Goal: Task Accomplishment & Management: Manage account settings

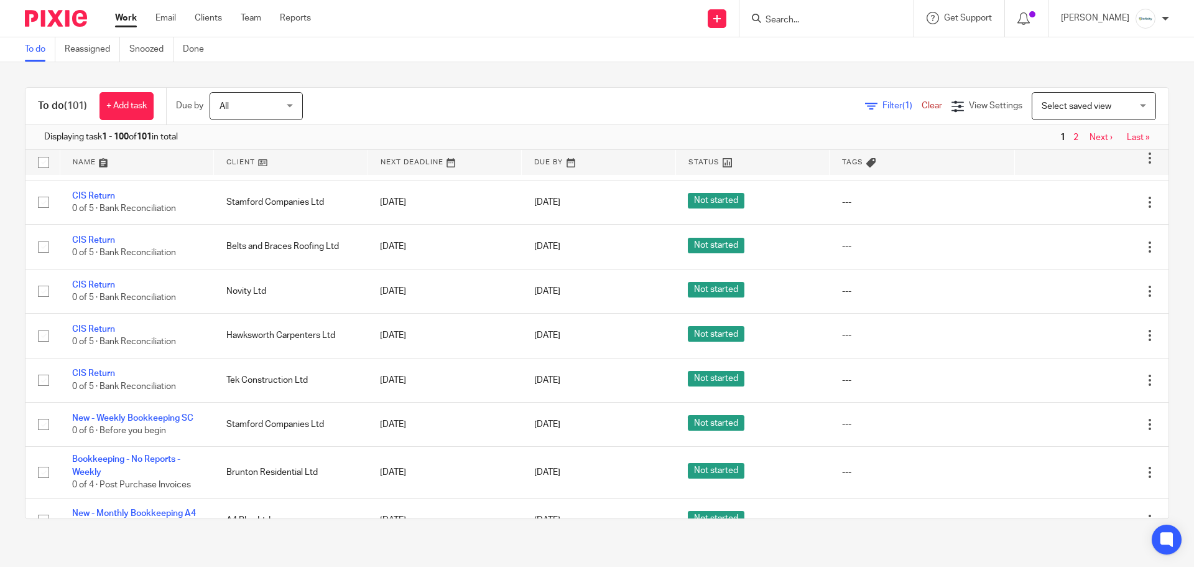
scroll to position [497, 0]
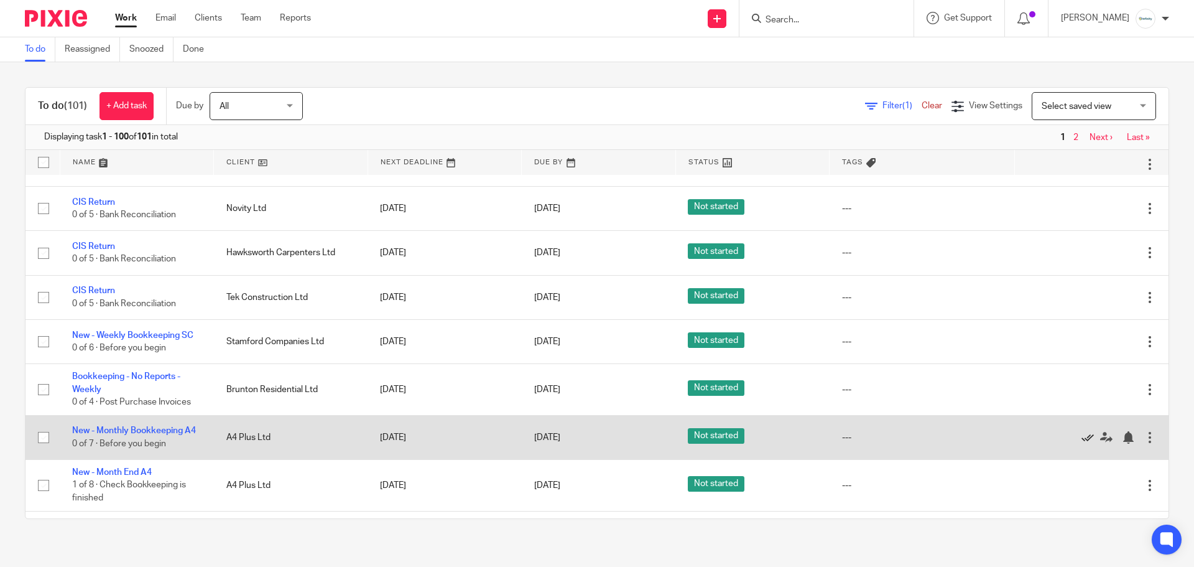
click at [1081, 431] on icon at bounding box center [1087, 437] width 12 height 12
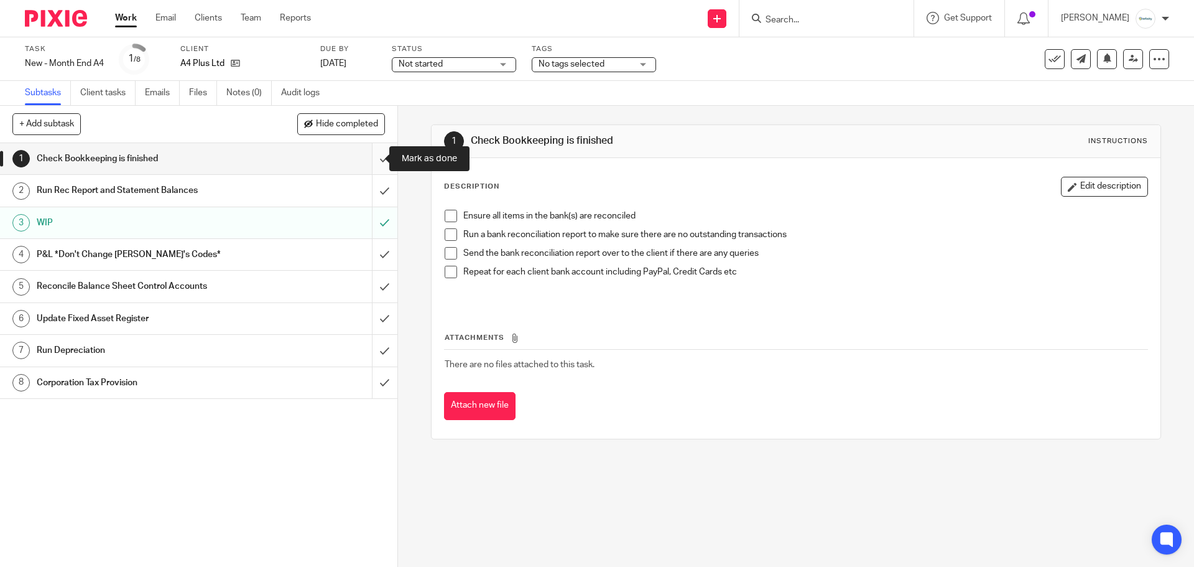
click at [368, 160] on input "submit" at bounding box center [198, 158] width 397 height 31
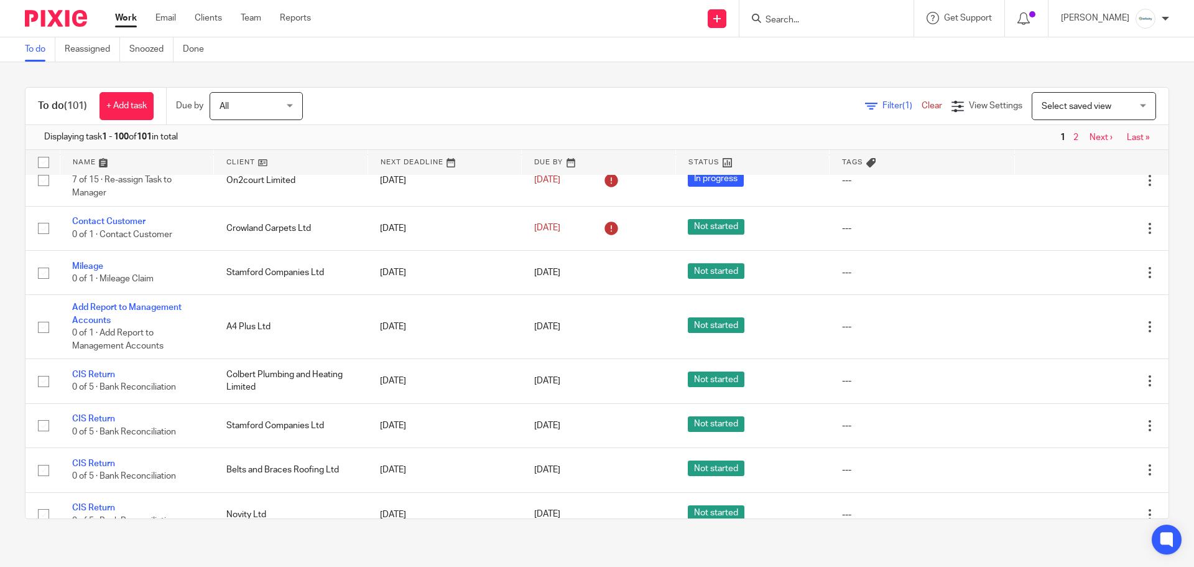
scroll to position [331, 0]
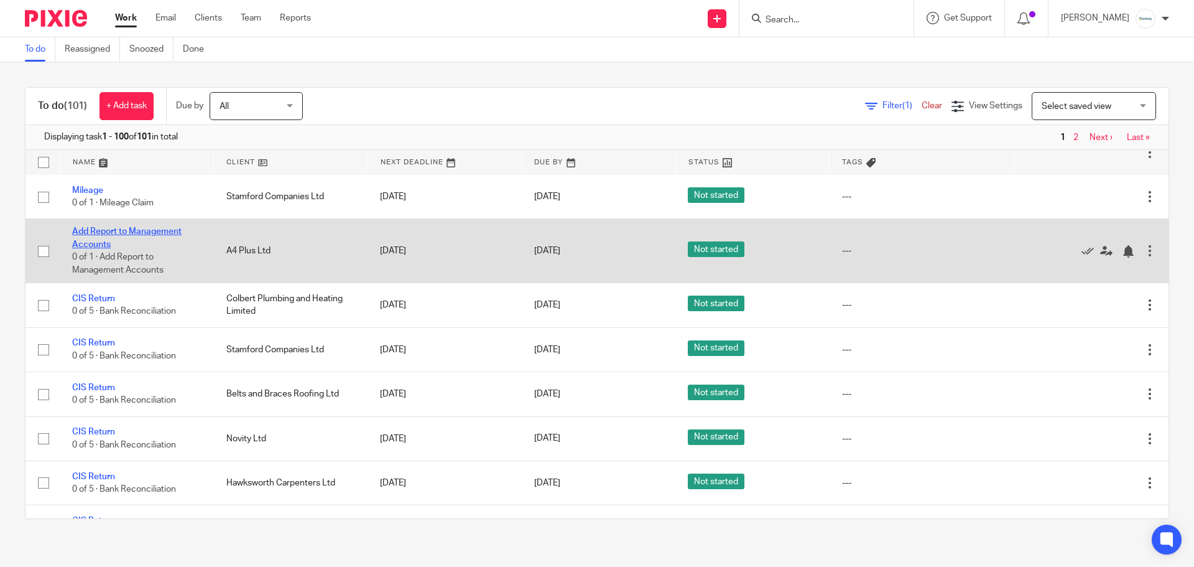
drag, startPoint x: 152, startPoint y: 220, endPoint x: 144, endPoint y: 225, distance: 9.3
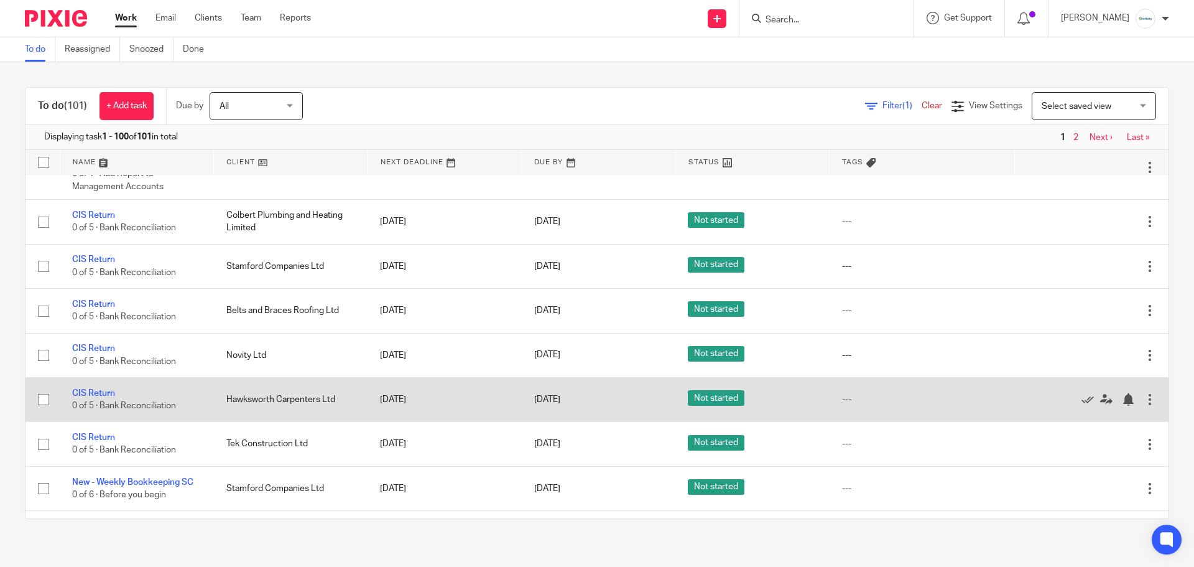
scroll to position [497, 0]
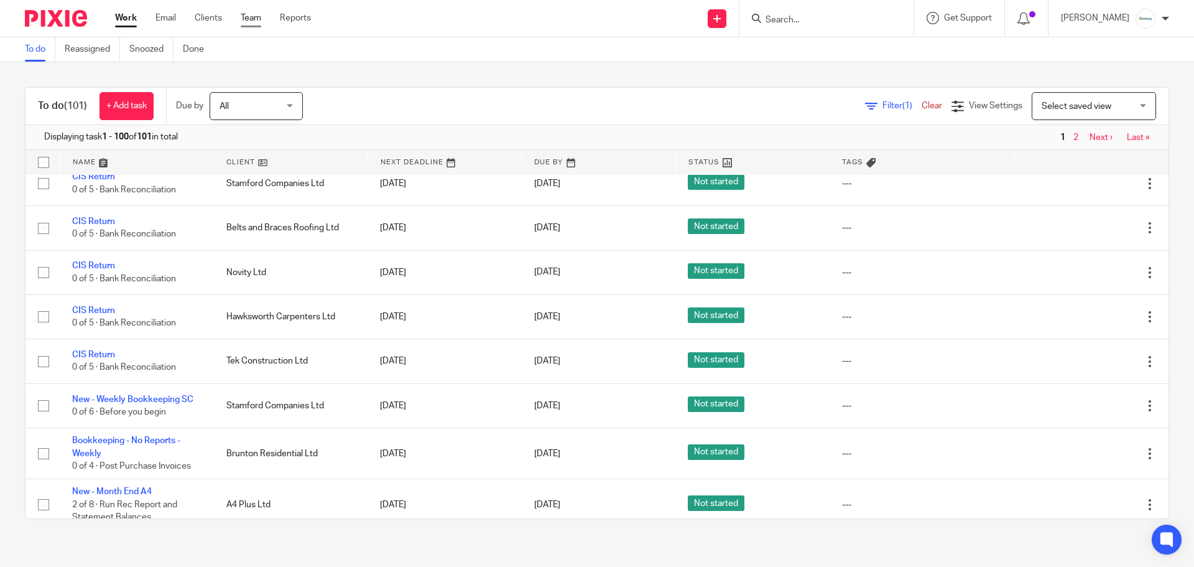
click at [253, 17] on link "Team" at bounding box center [251, 18] width 21 height 12
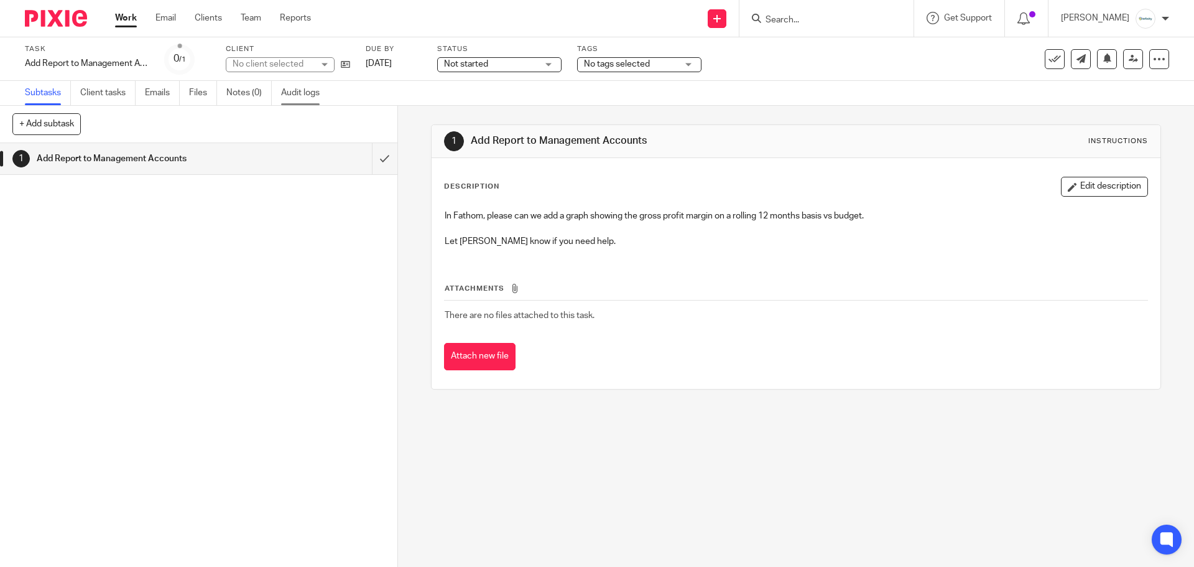
click at [298, 96] on link "Audit logs" at bounding box center [305, 93] width 48 height 24
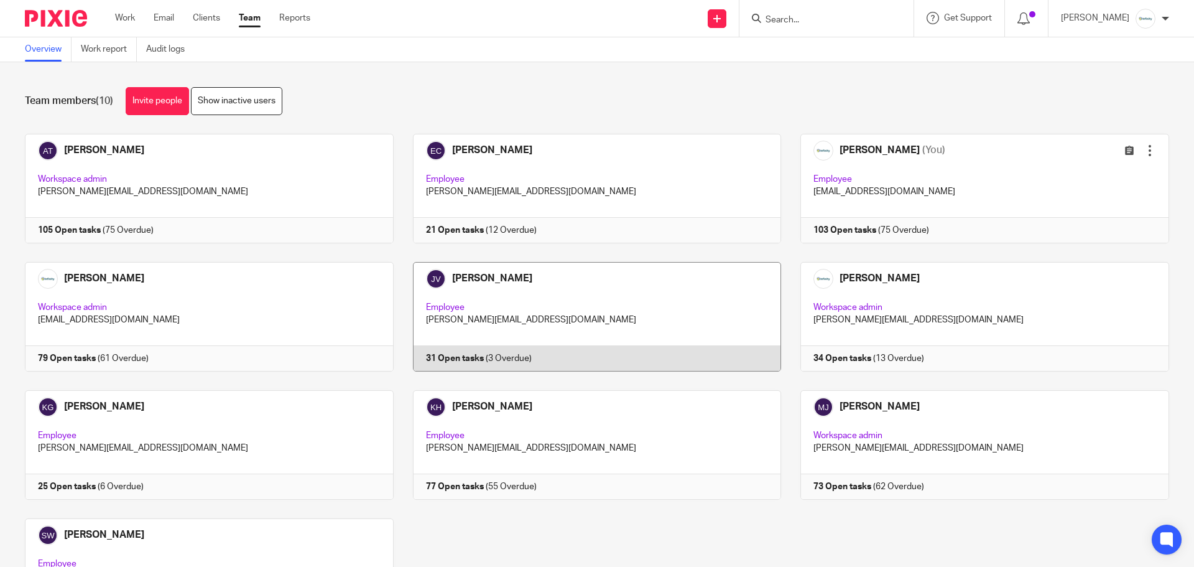
click at [550, 281] on link at bounding box center [588, 316] width 388 height 109
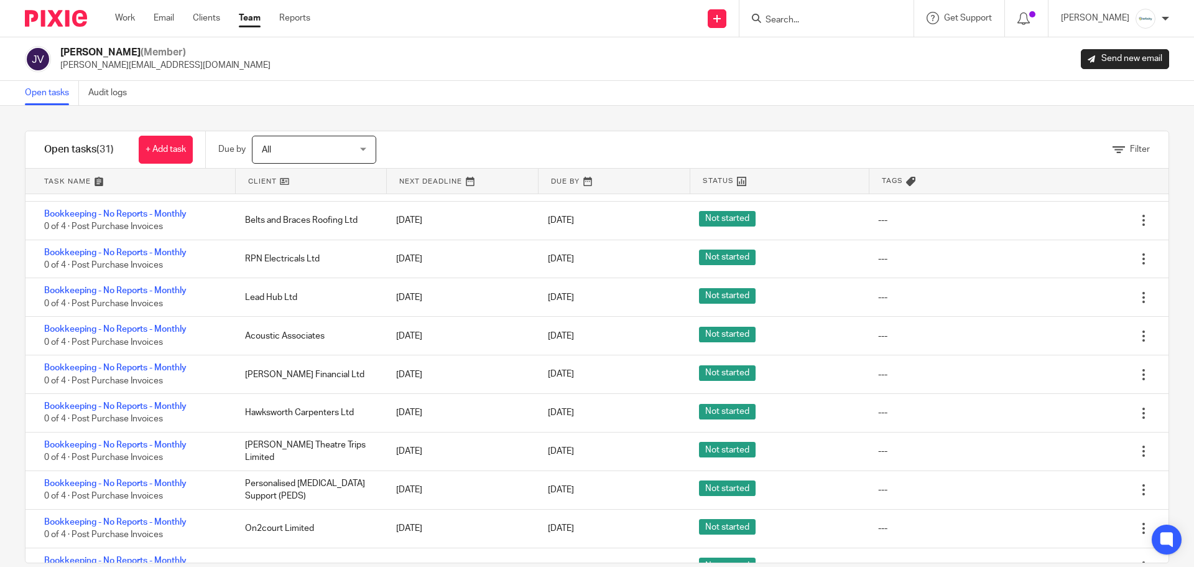
scroll to position [837, 0]
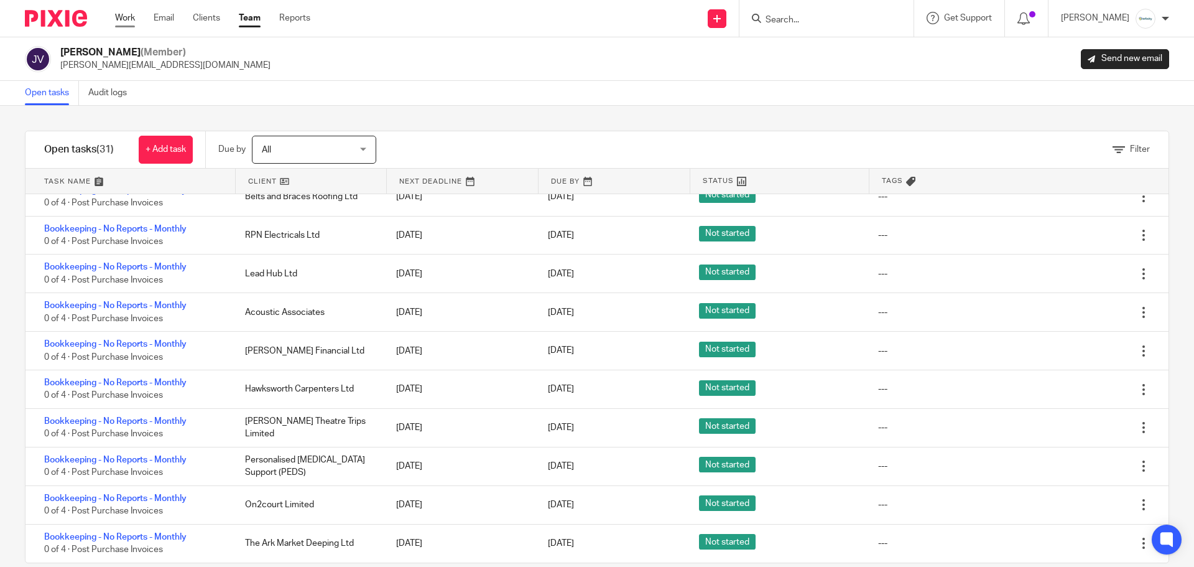
click at [134, 15] on link "Work" at bounding box center [125, 18] width 20 height 12
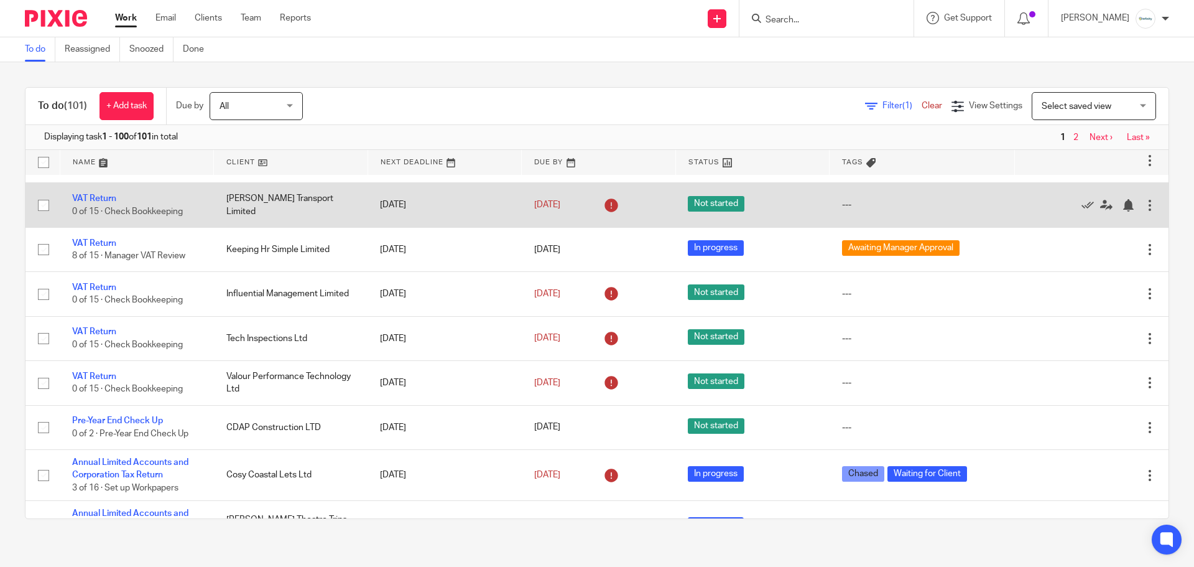
scroll to position [1658, 0]
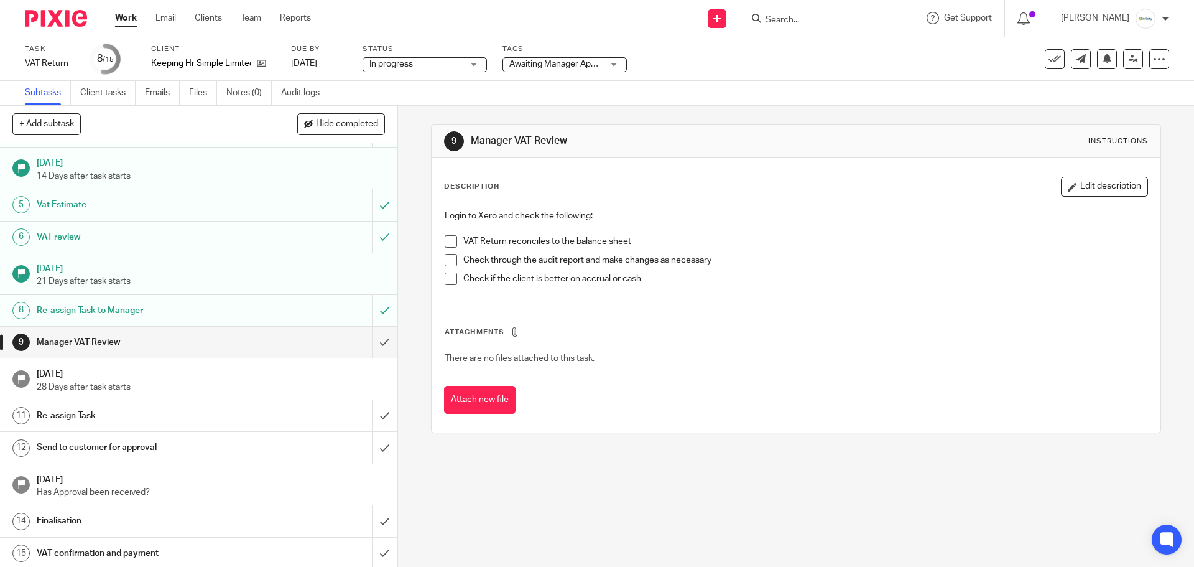
scroll to position [103, 0]
click at [375, 345] on input "submit" at bounding box center [198, 339] width 397 height 31
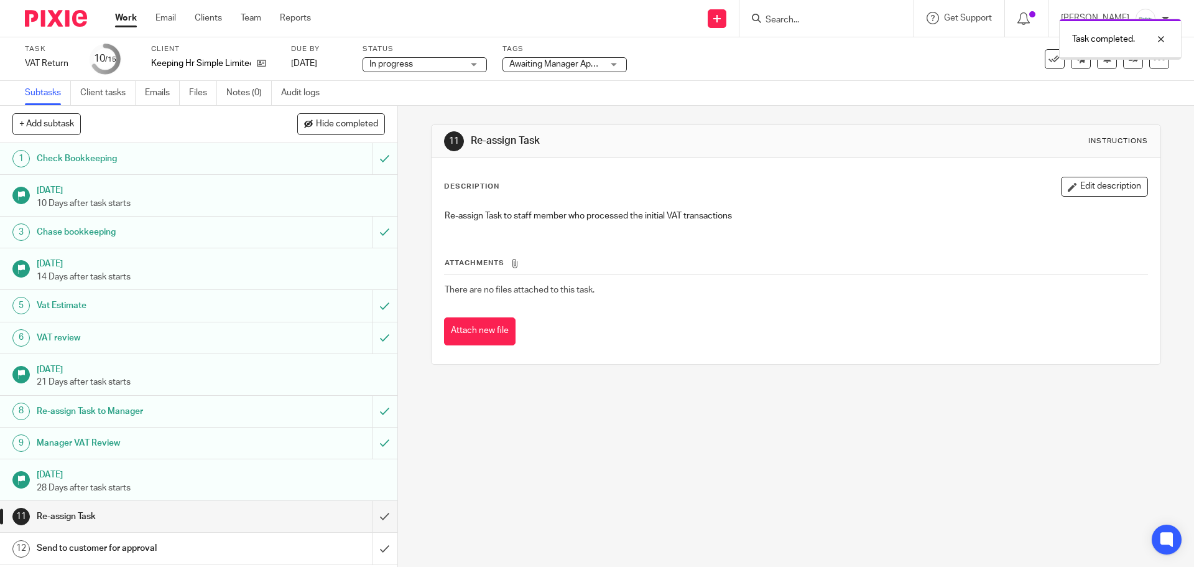
scroll to position [83, 0]
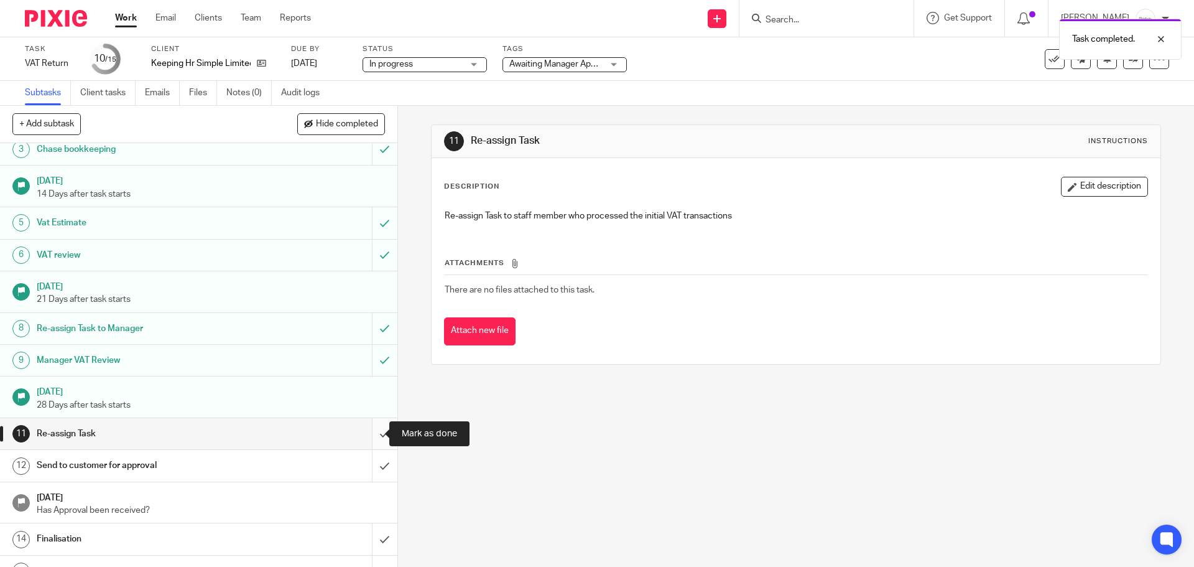
click at [381, 429] on input "submit" at bounding box center [198, 433] width 397 height 31
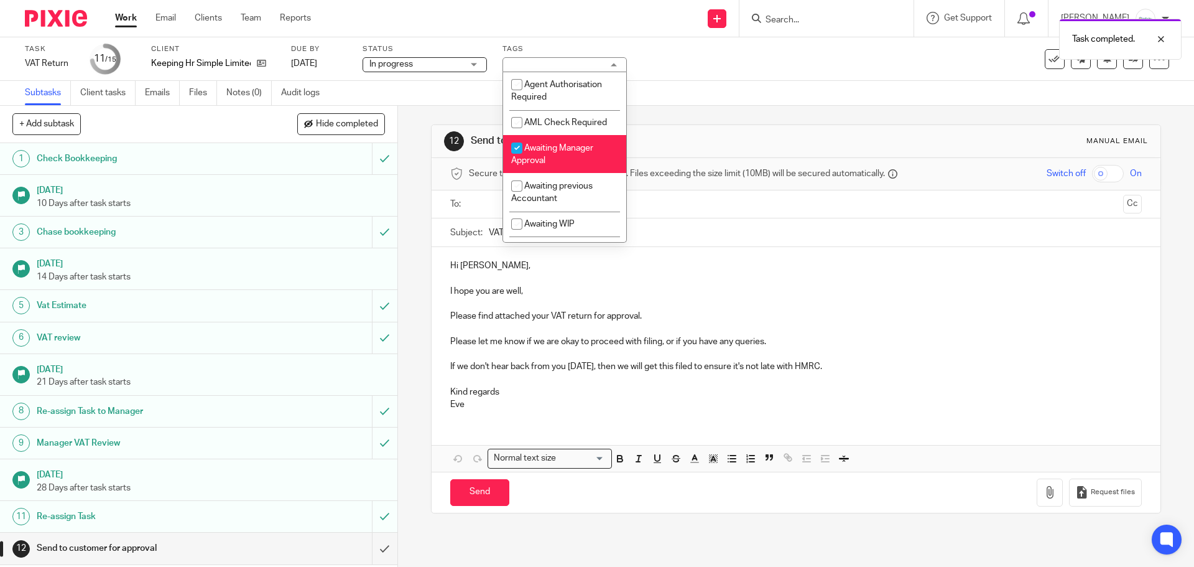
click at [563, 156] on li "Awaiting Manager Approval" at bounding box center [564, 154] width 123 height 38
checkbox input "false"
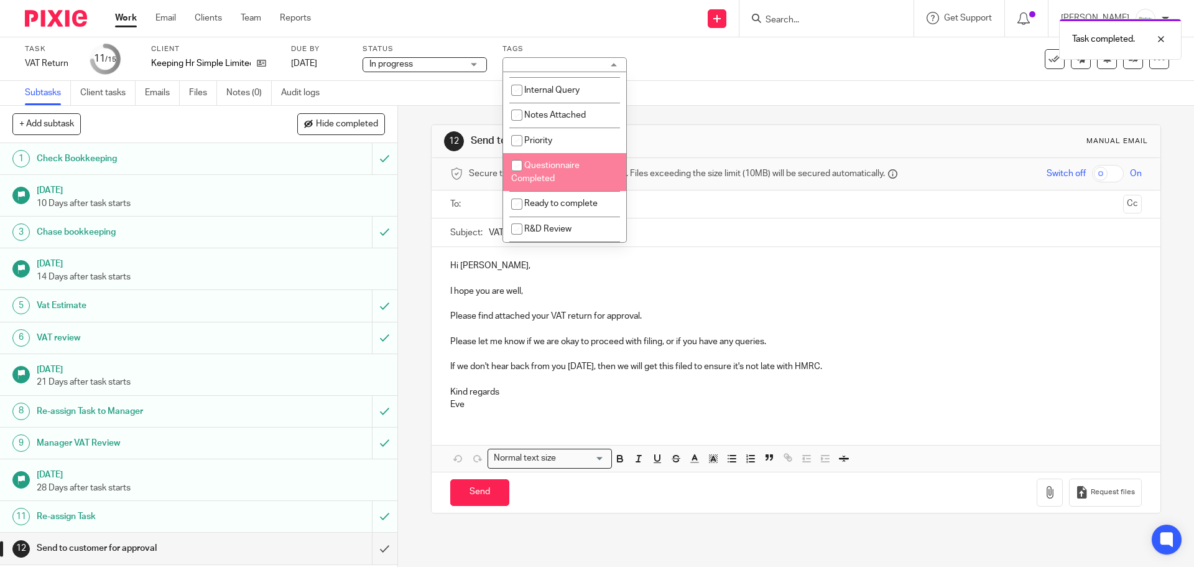
scroll to position [249, 0]
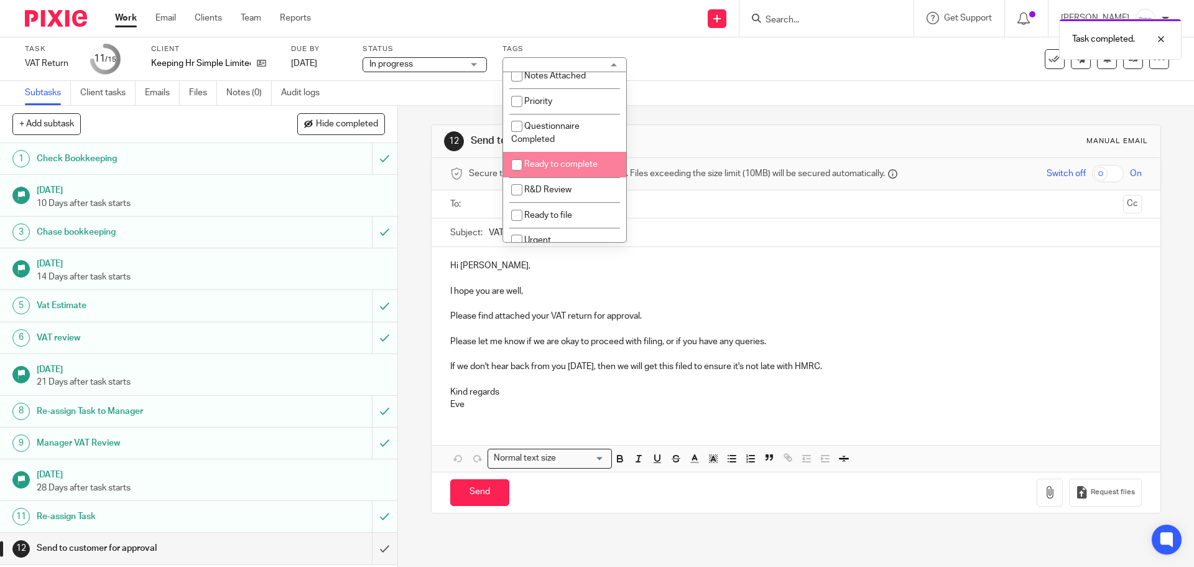
click at [558, 169] on span "Ready to complete" at bounding box center [560, 164] width 73 height 9
checkbox input "true"
click at [830, 129] on div "12 Send to customer for approval Manual email" at bounding box center [796, 141] width 728 height 33
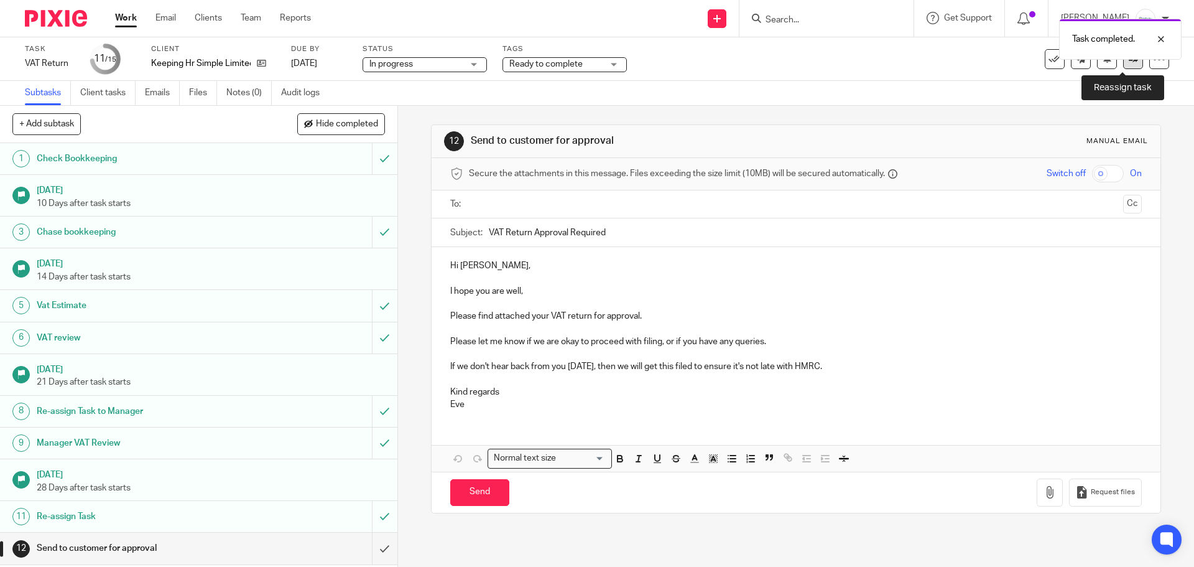
click at [1123, 67] on link at bounding box center [1133, 59] width 20 height 20
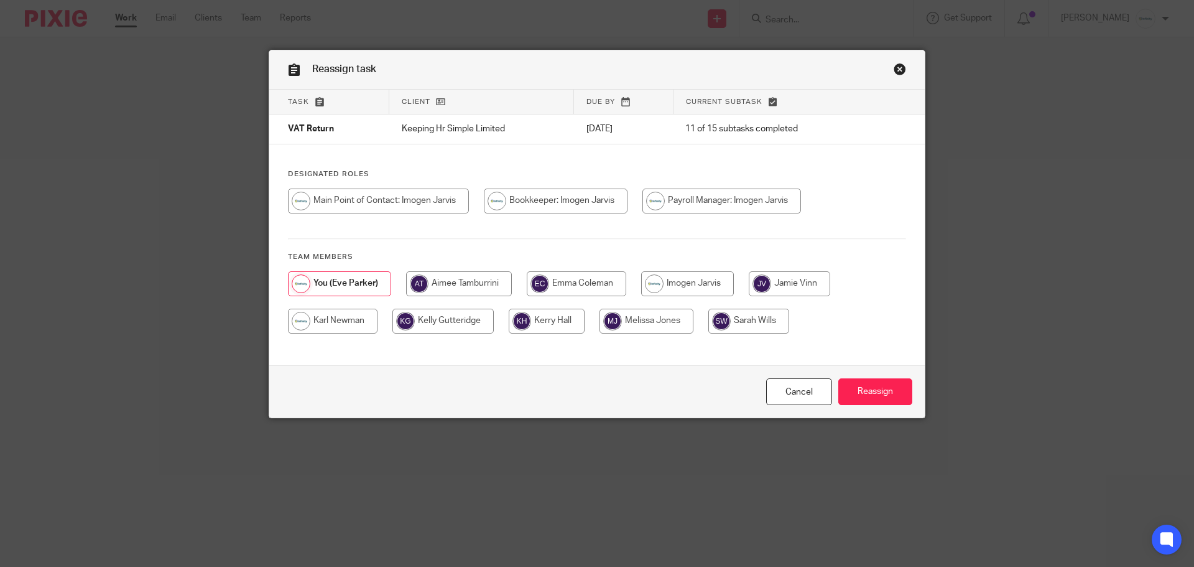
click at [692, 293] on input "radio" at bounding box center [687, 283] width 93 height 25
radio input "true"
click at [871, 402] on input "Reassign" at bounding box center [875, 391] width 74 height 27
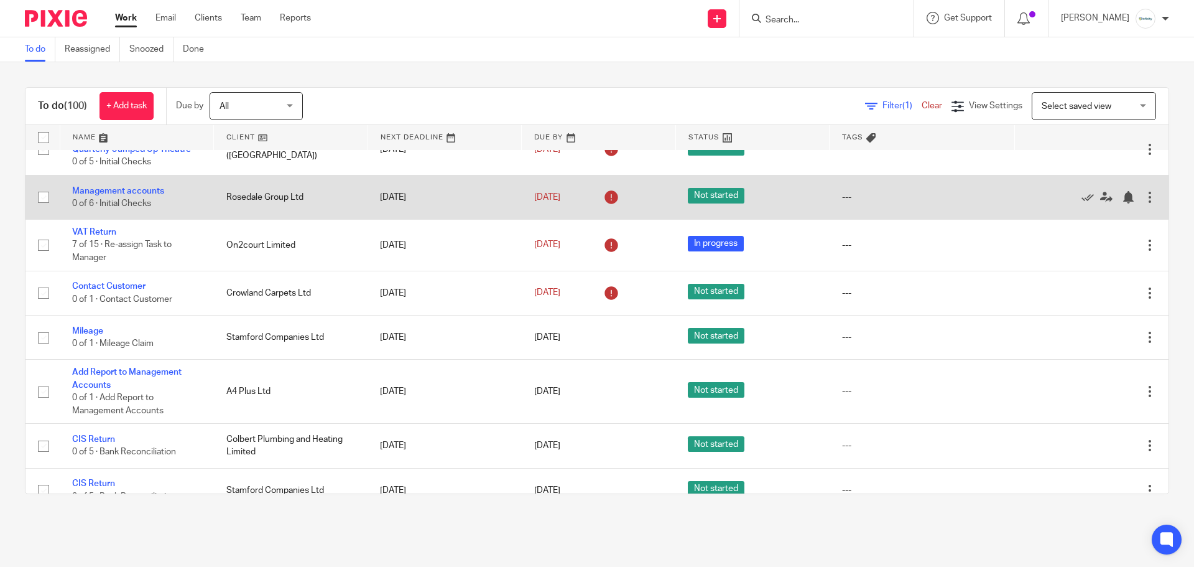
scroll to position [331, 0]
